Goal: Task Accomplishment & Management: Manage account settings

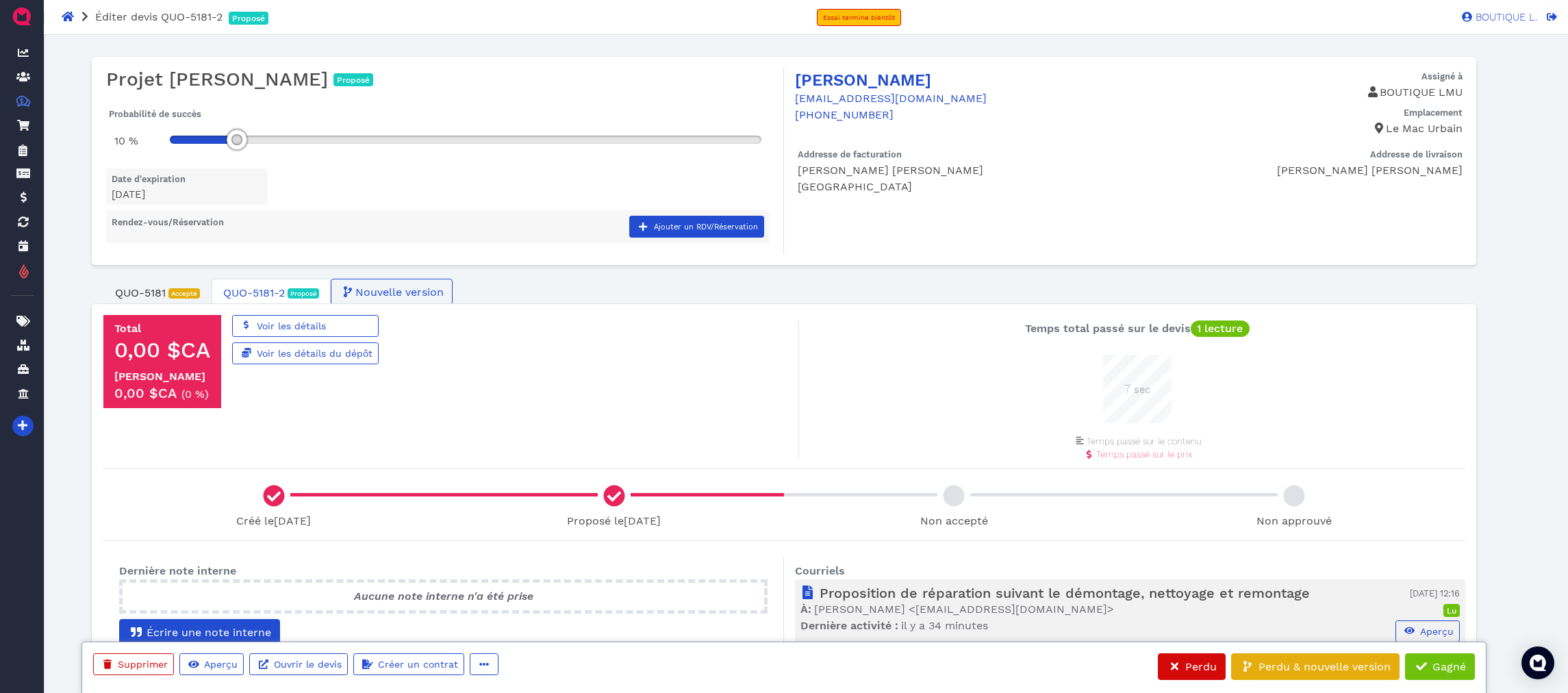
scroll to position [69, 69]
click at [248, 292] on span "QUO-5181-2" at bounding box center [254, 293] width 62 height 16
click at [133, 288] on span "QUO-5181" at bounding box center [140, 293] width 50 height 16
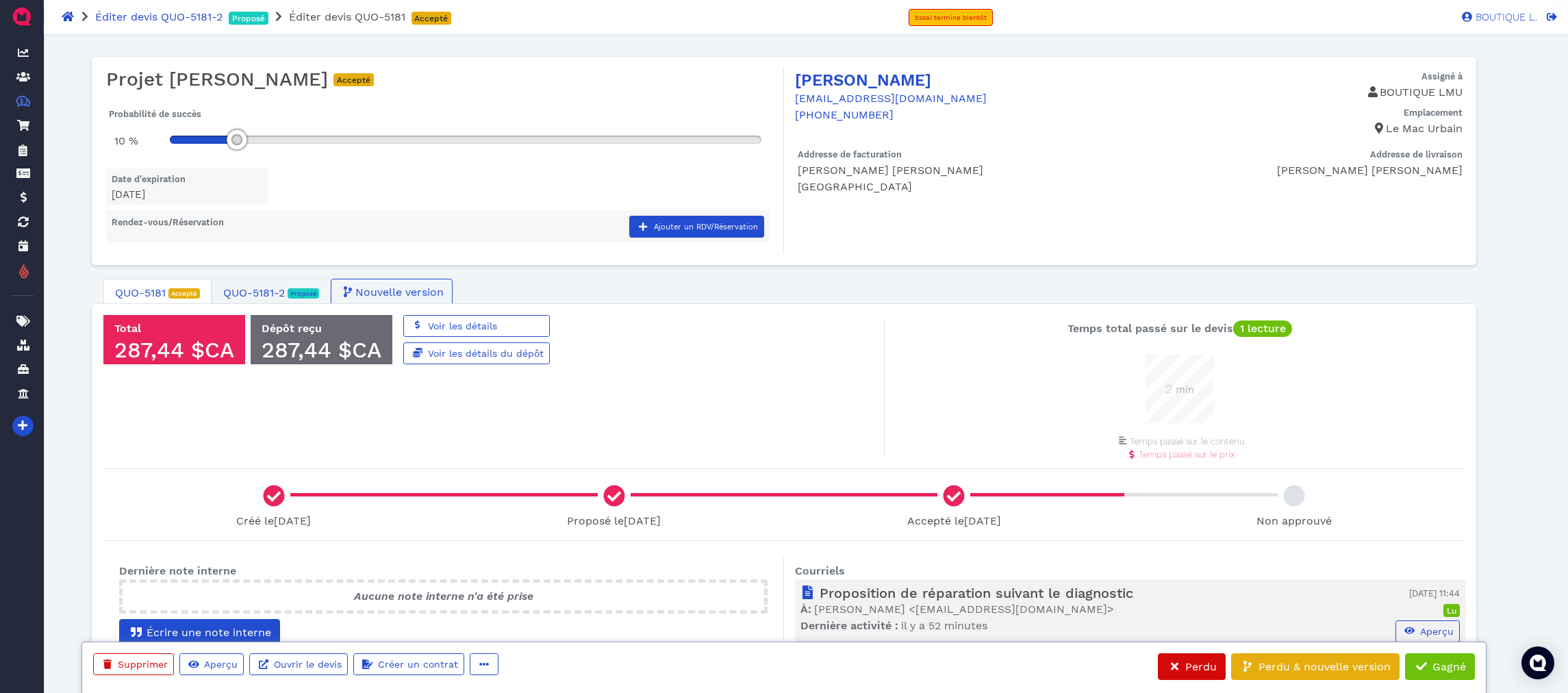
click at [310, 287] on span "Proposé" at bounding box center [304, 293] width 32 height 13
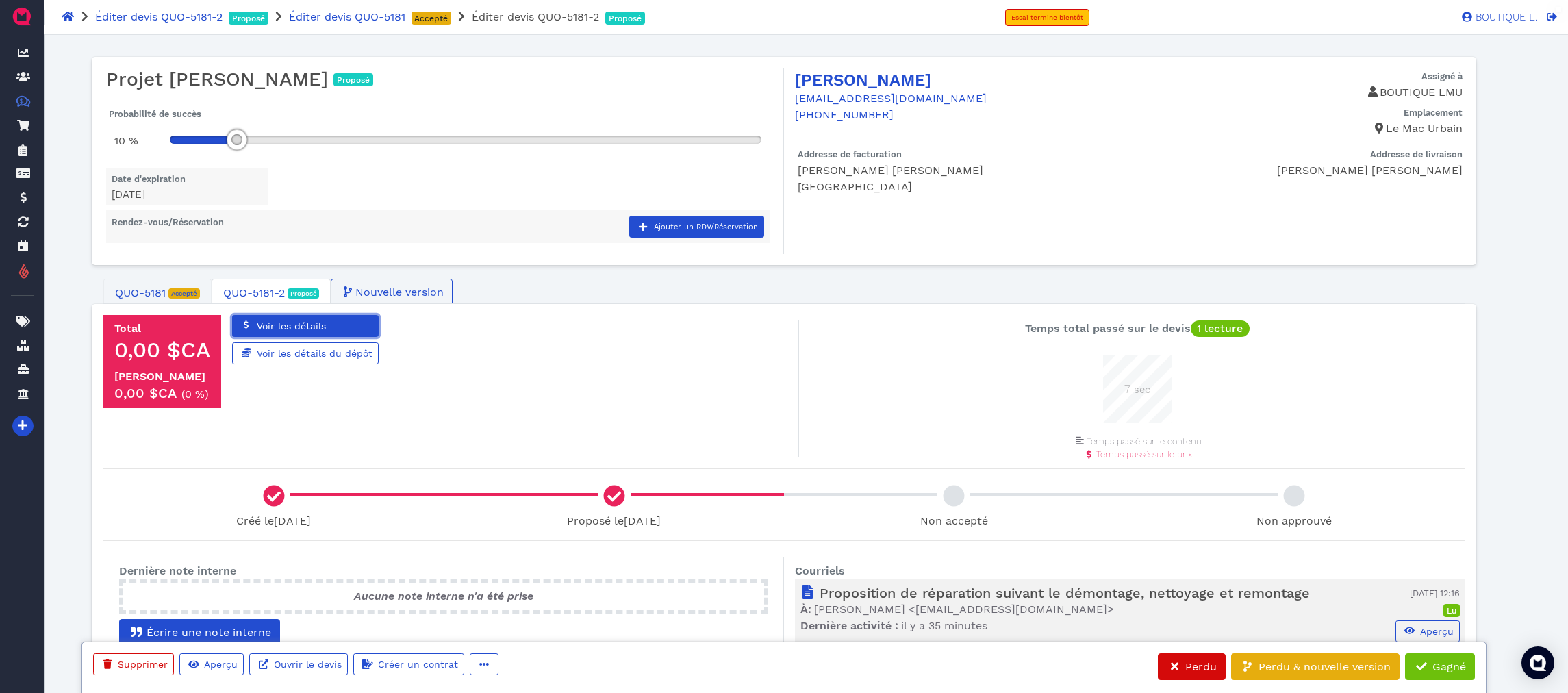
click at [312, 327] on span "Voir les détails" at bounding box center [290, 326] width 71 height 11
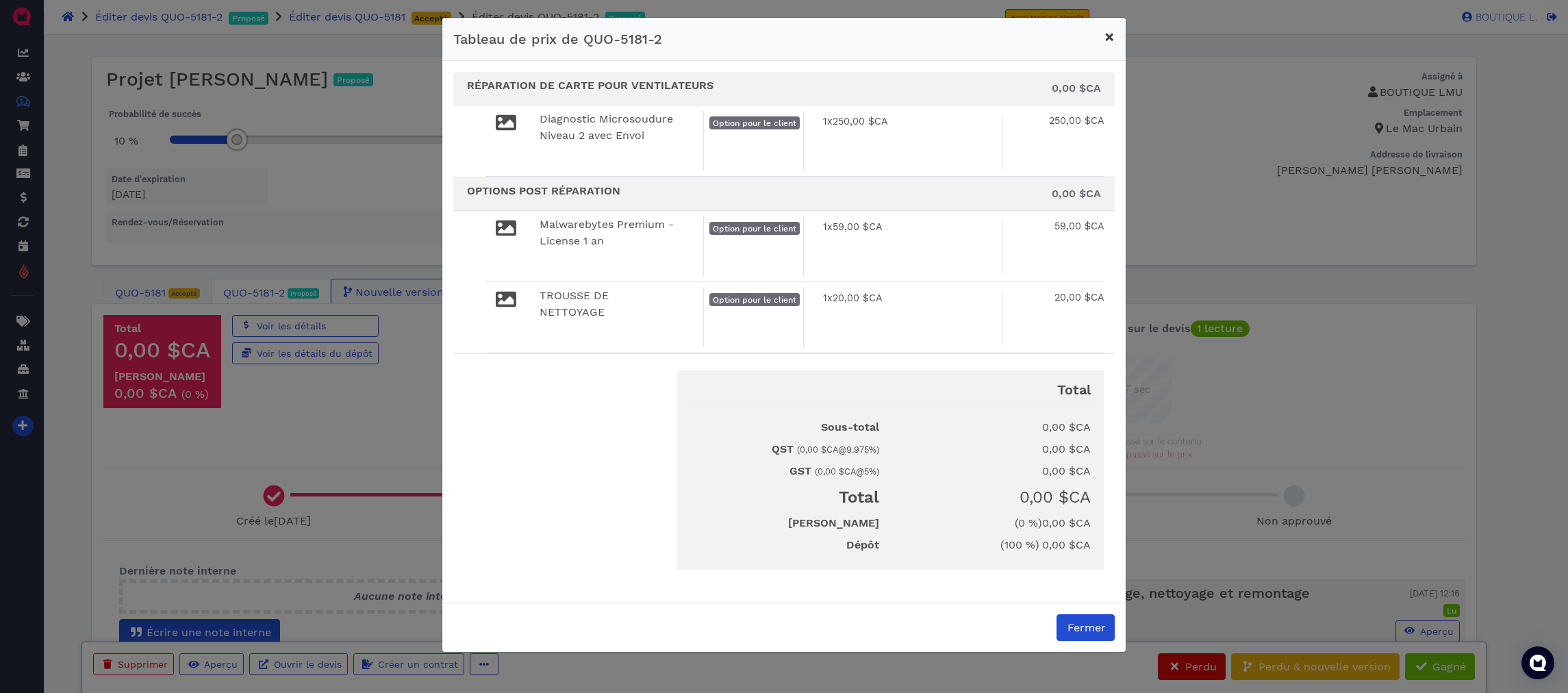
click at [1109, 39] on span "×" at bounding box center [1109, 37] width 10 height 19
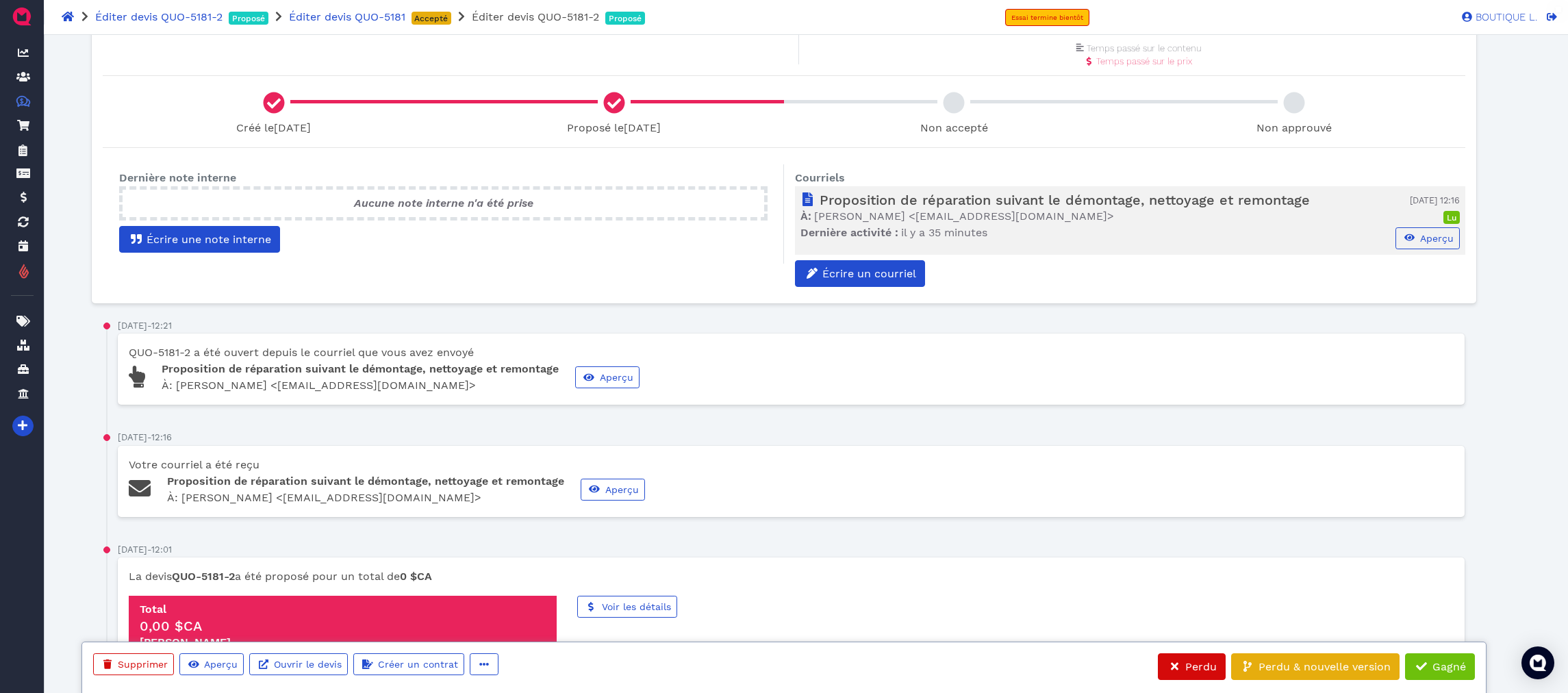
scroll to position [394, 0]
click at [1419, 228] on button "Aperçu" at bounding box center [1428, 238] width 65 height 22
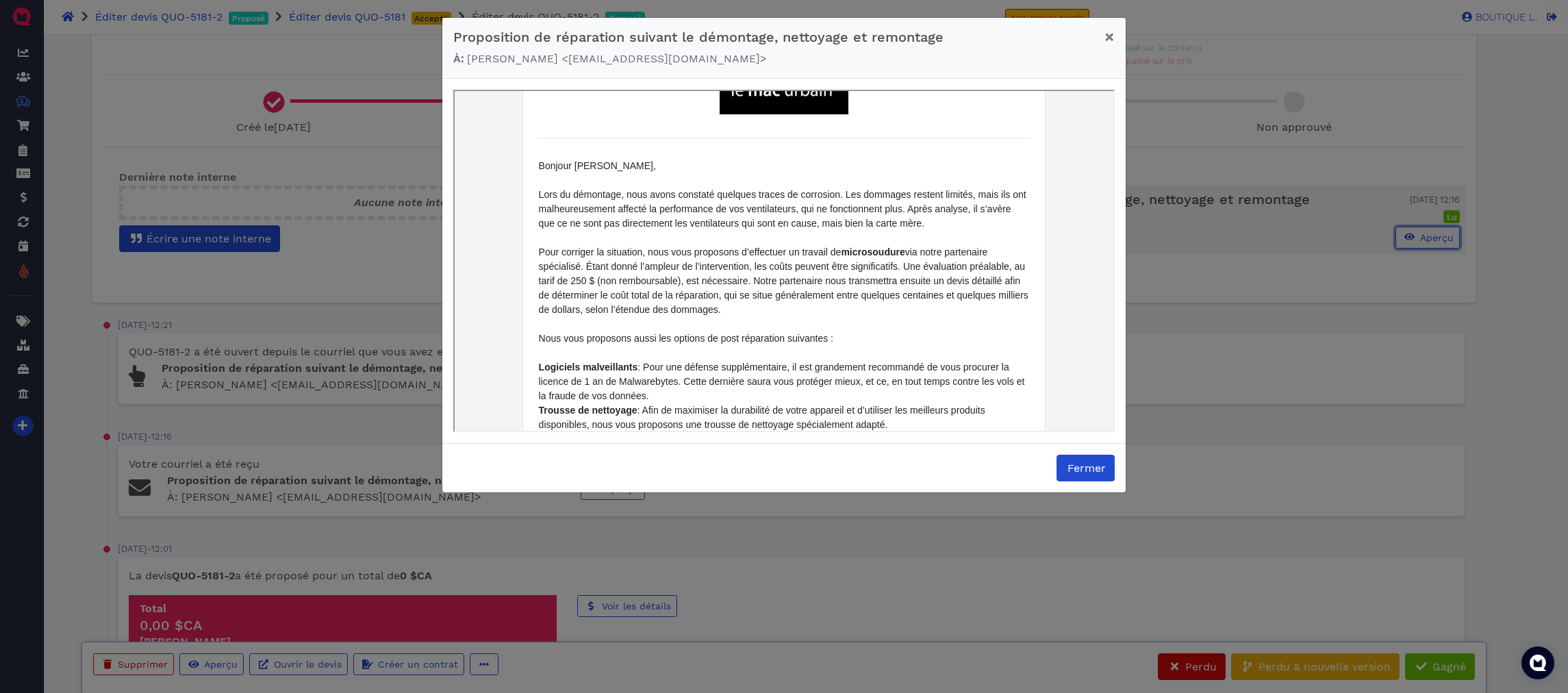
scroll to position [96, 0]
click at [1396, 227] on button "Aperçu" at bounding box center [1428, 238] width 65 height 22
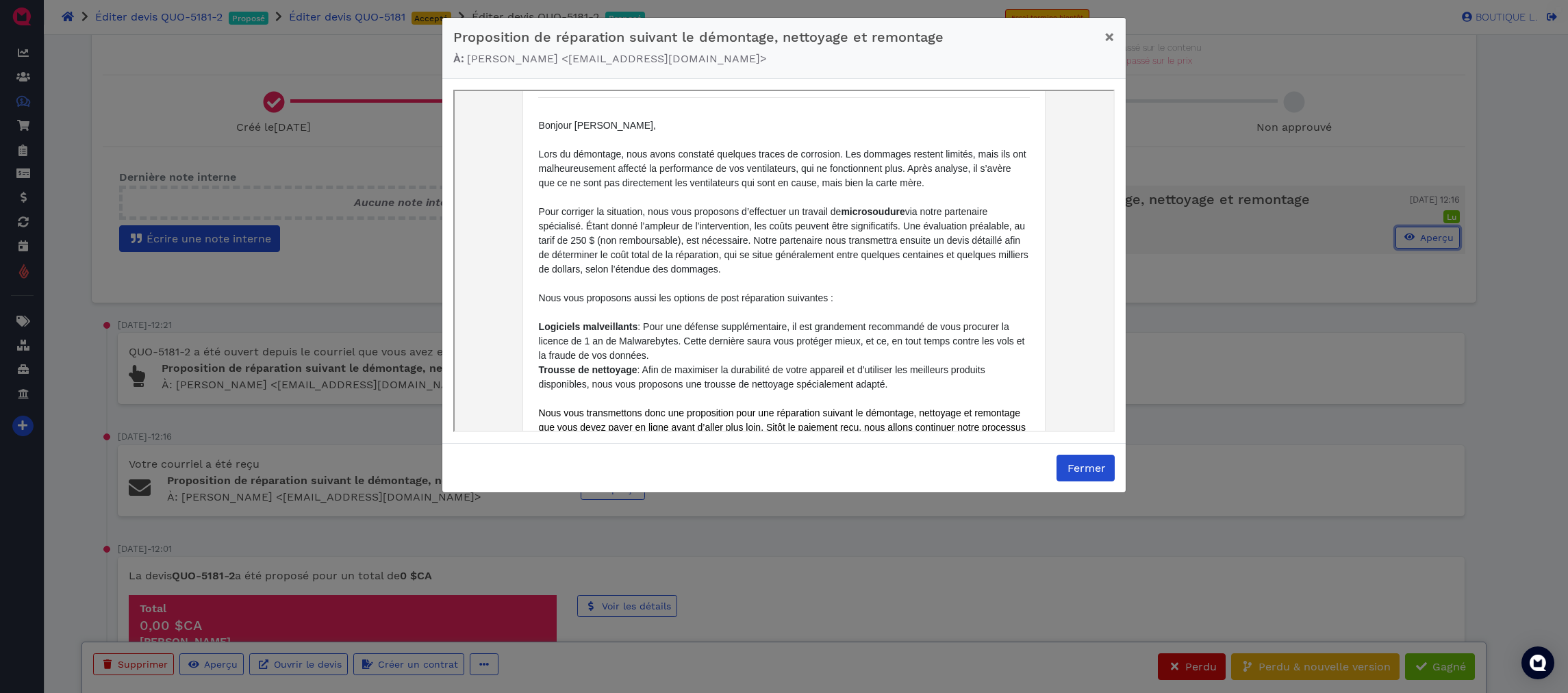
scroll to position [438, 0]
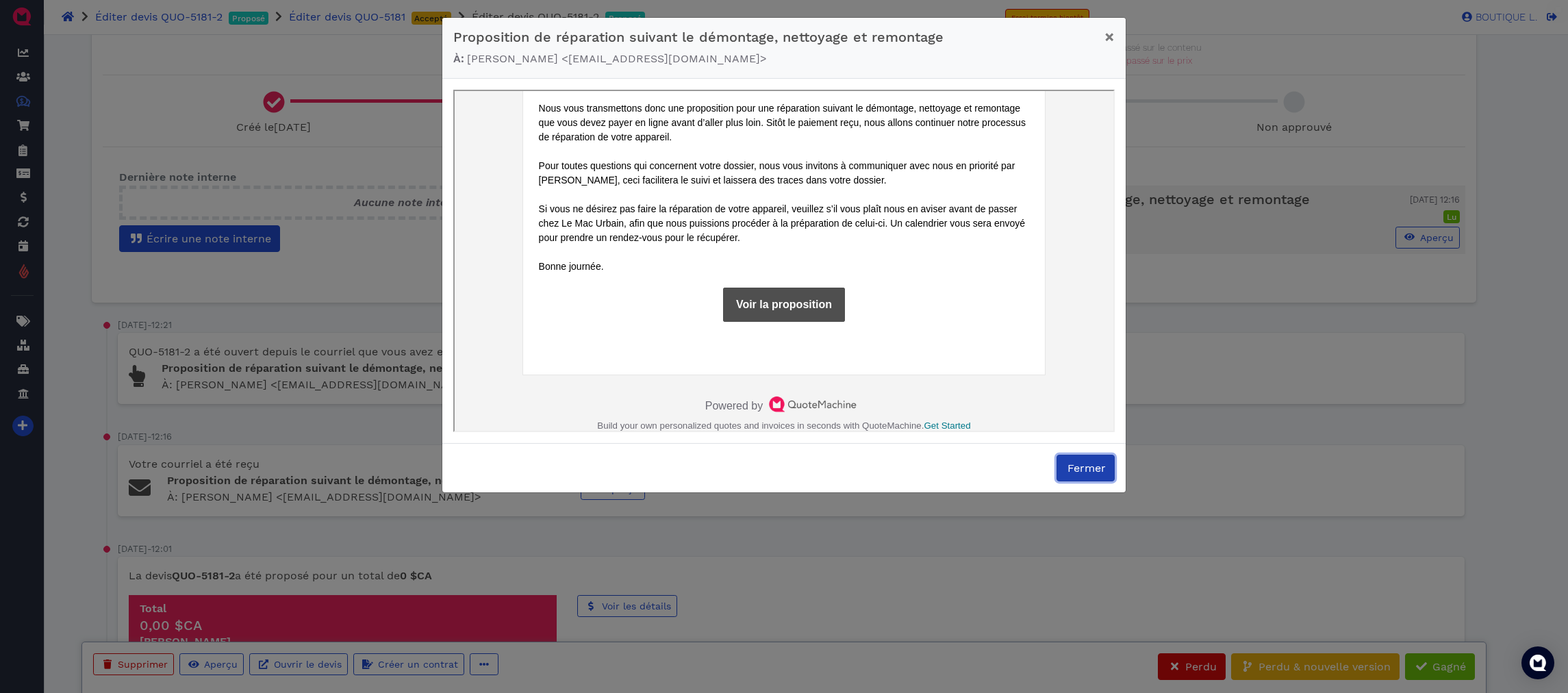
click at [1101, 467] on span "Fermer" at bounding box center [1085, 468] width 40 height 13
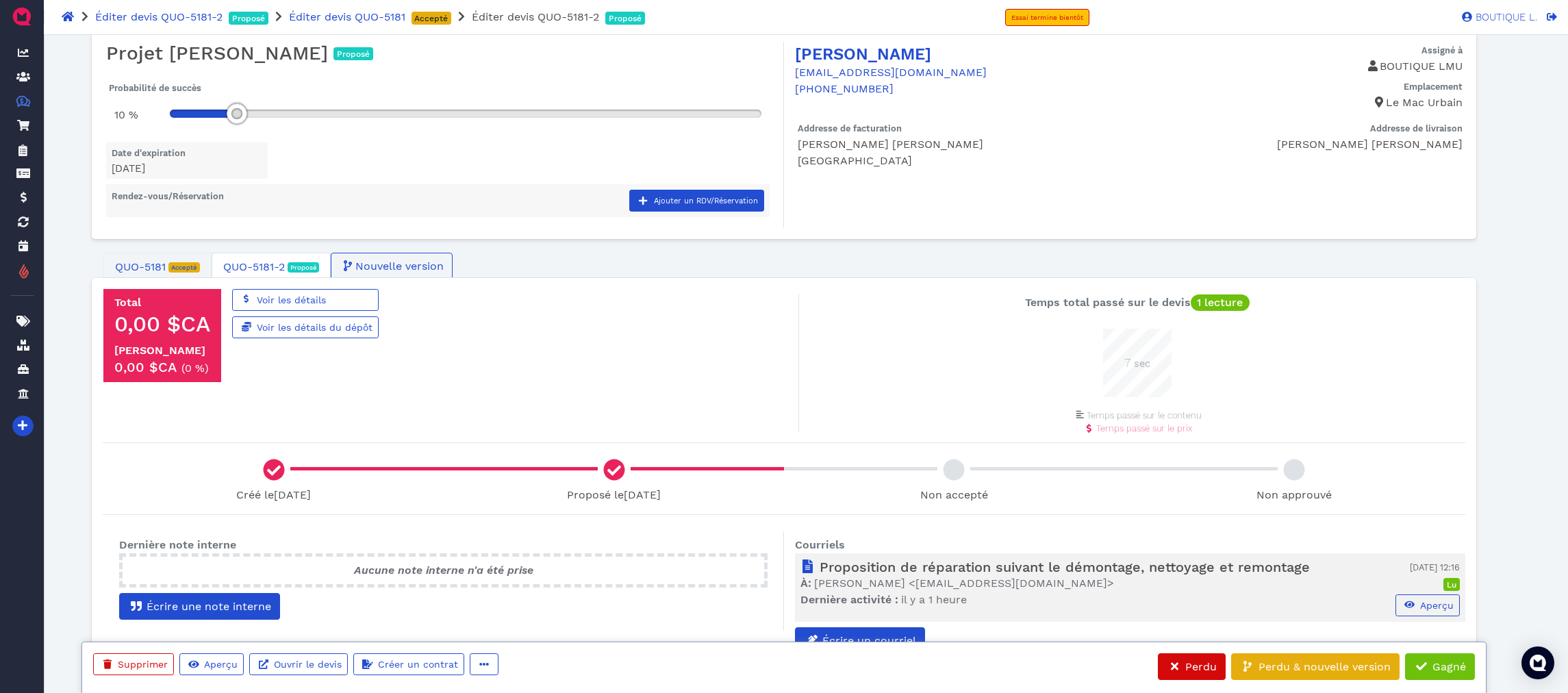
scroll to position [0, 0]
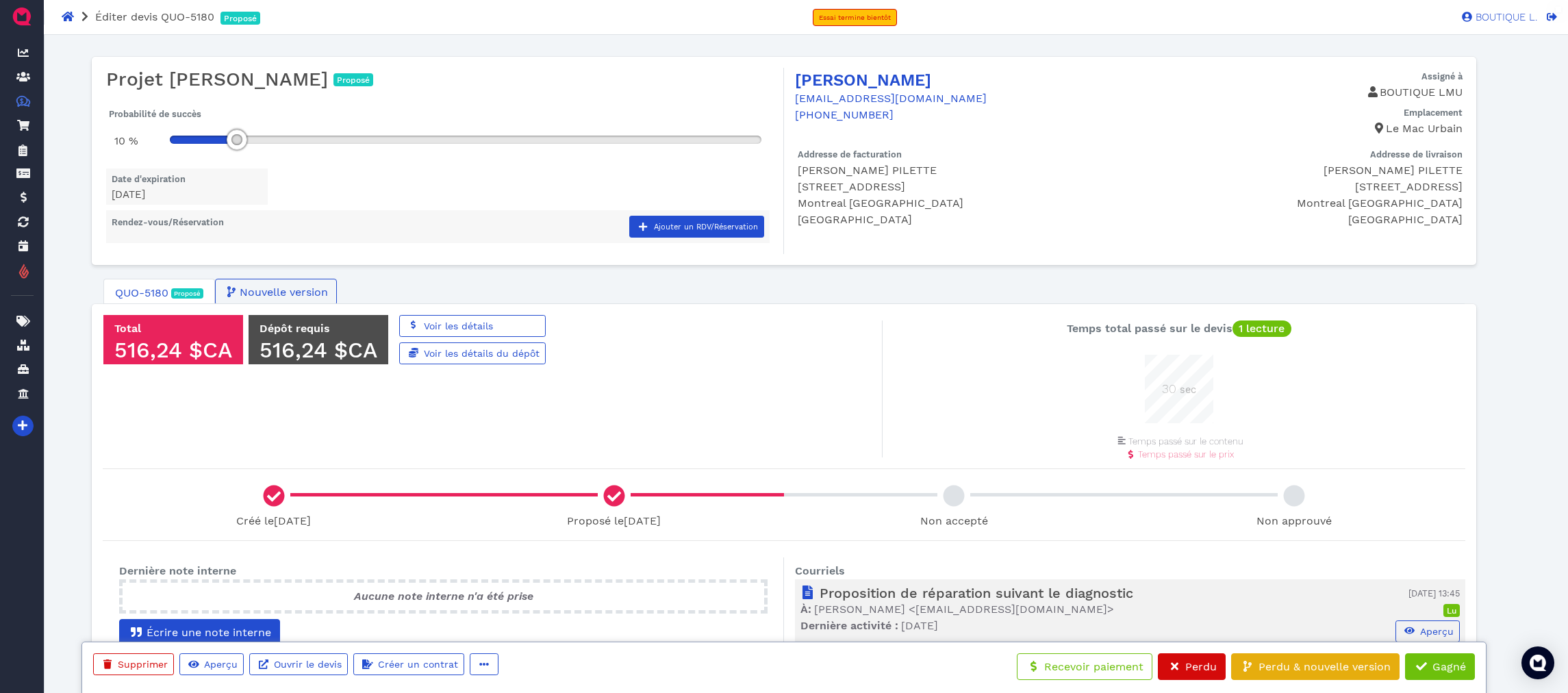
scroll to position [69, 69]
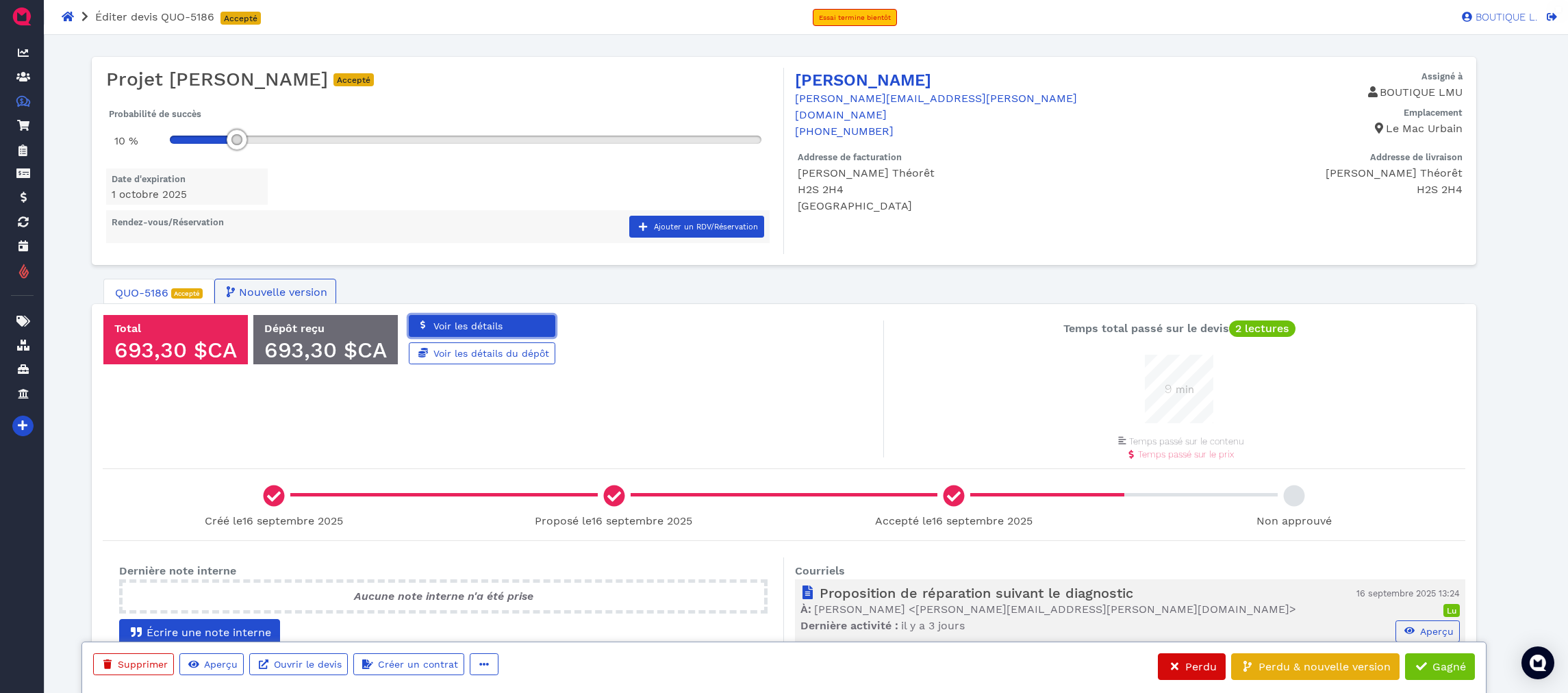
click at [460, 323] on span "Voir les détails" at bounding box center [467, 326] width 71 height 11
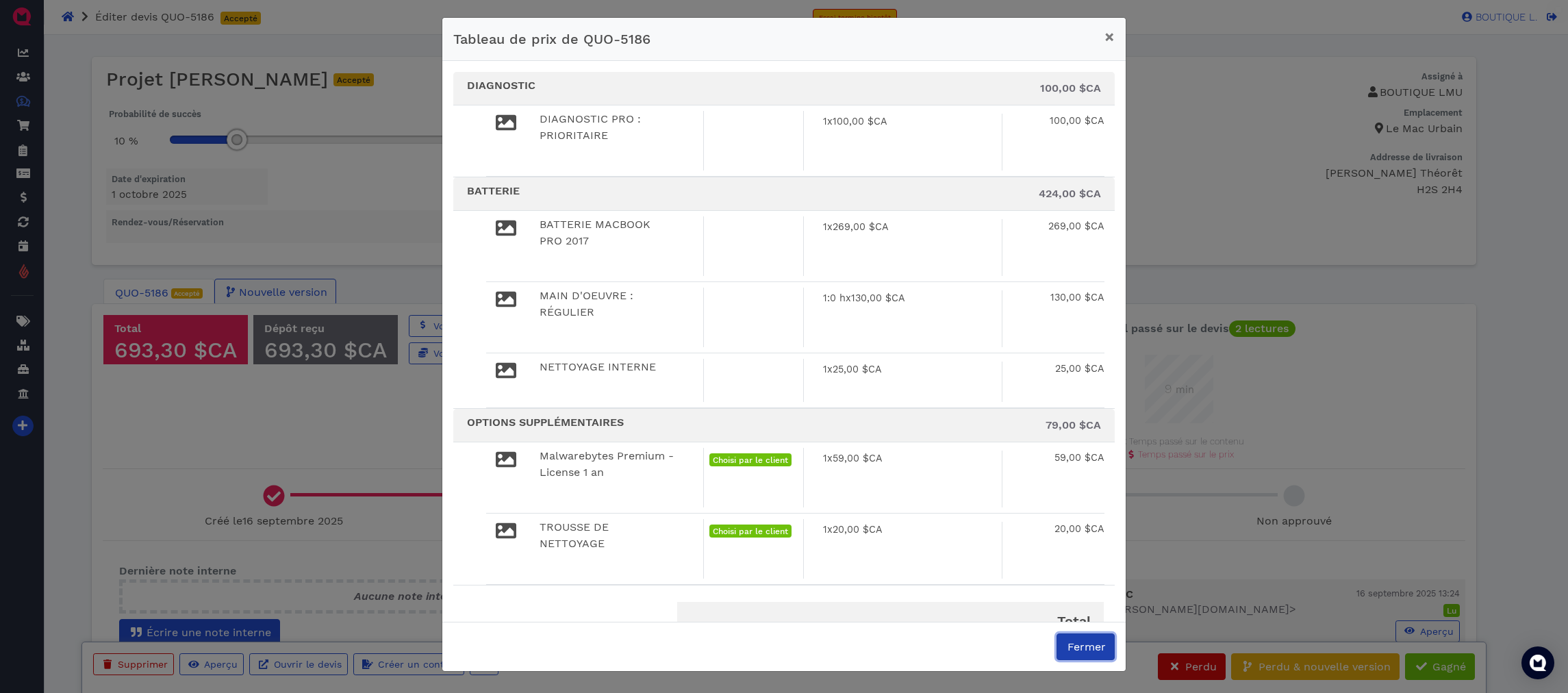
click at [1098, 645] on span "Fermer" at bounding box center [1085, 647] width 40 height 13
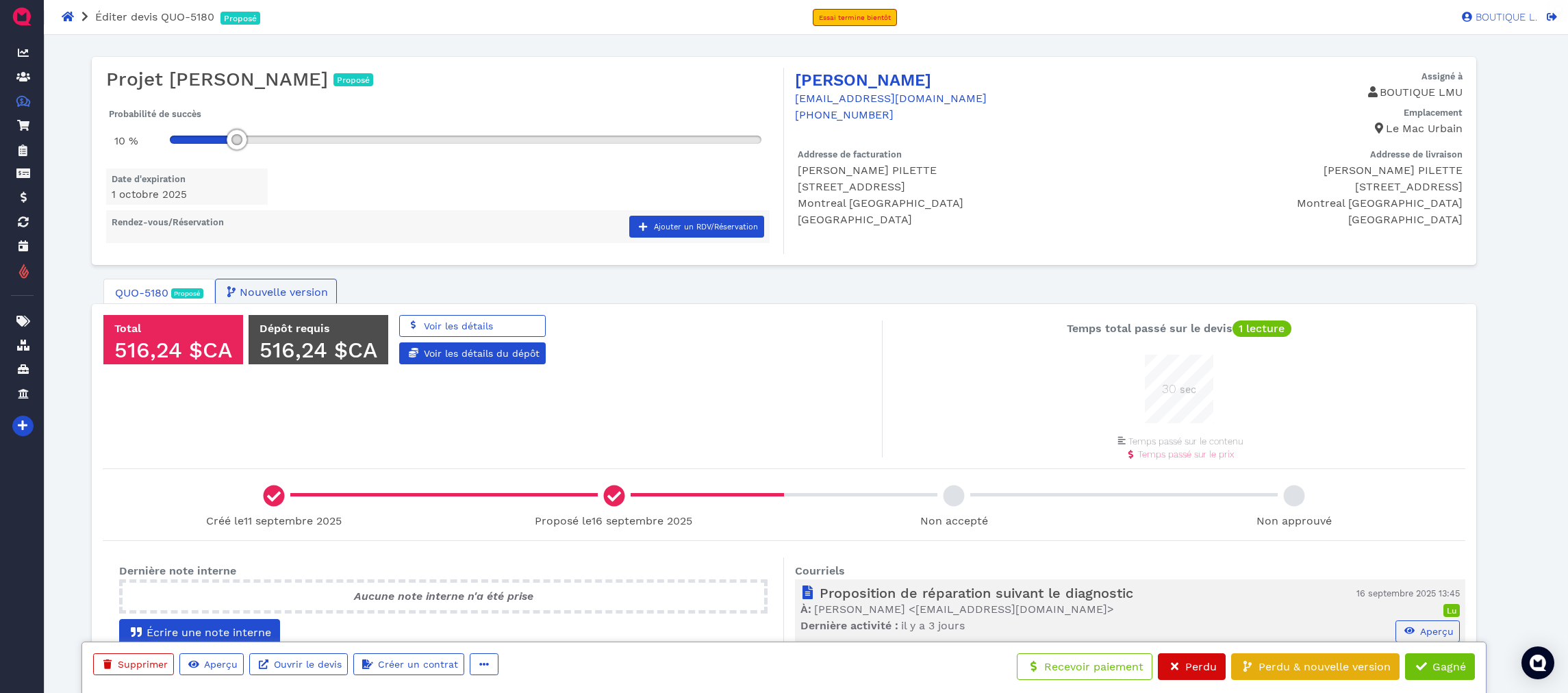
scroll to position [28, 0]
